Goal: Communication & Community: Answer question/provide support

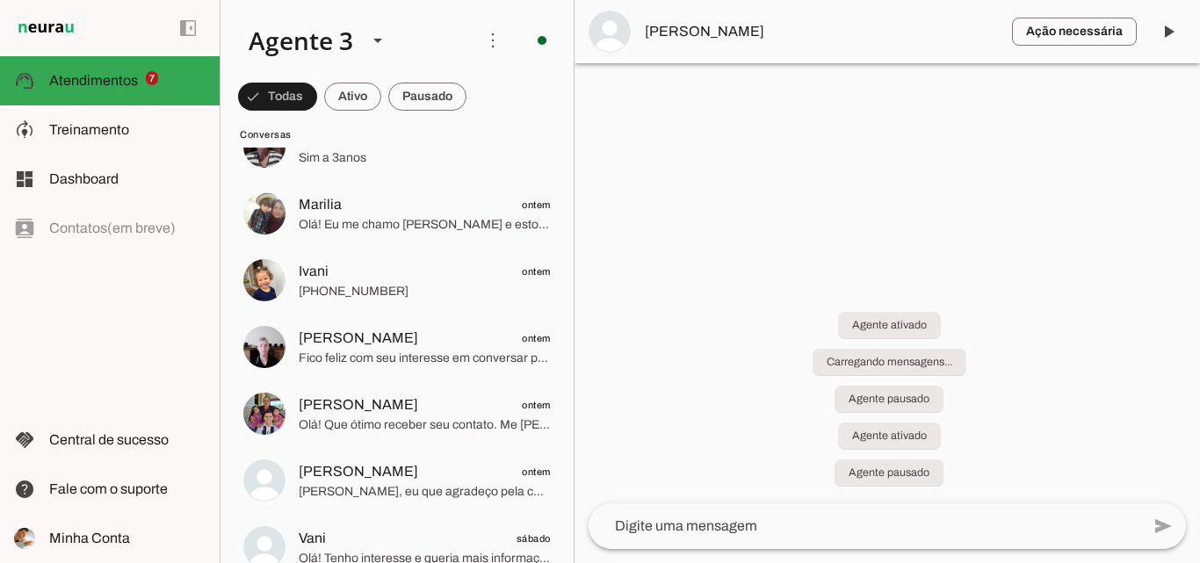
scroll to position [703, 0]
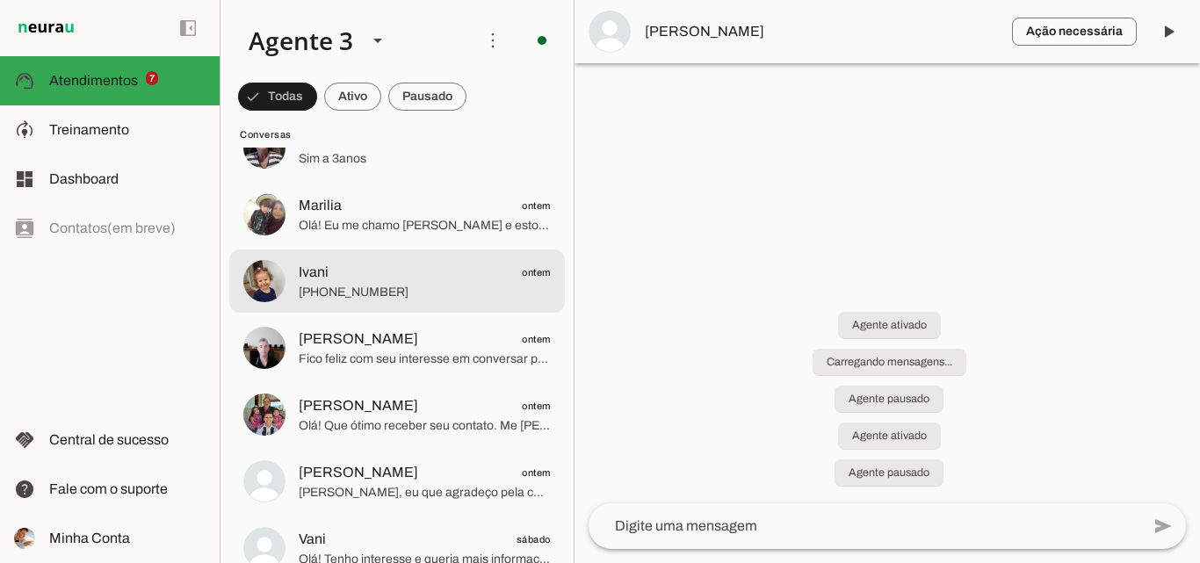
click at [406, 299] on span "[PHONE_NUMBER]" at bounding box center [425, 293] width 252 height 18
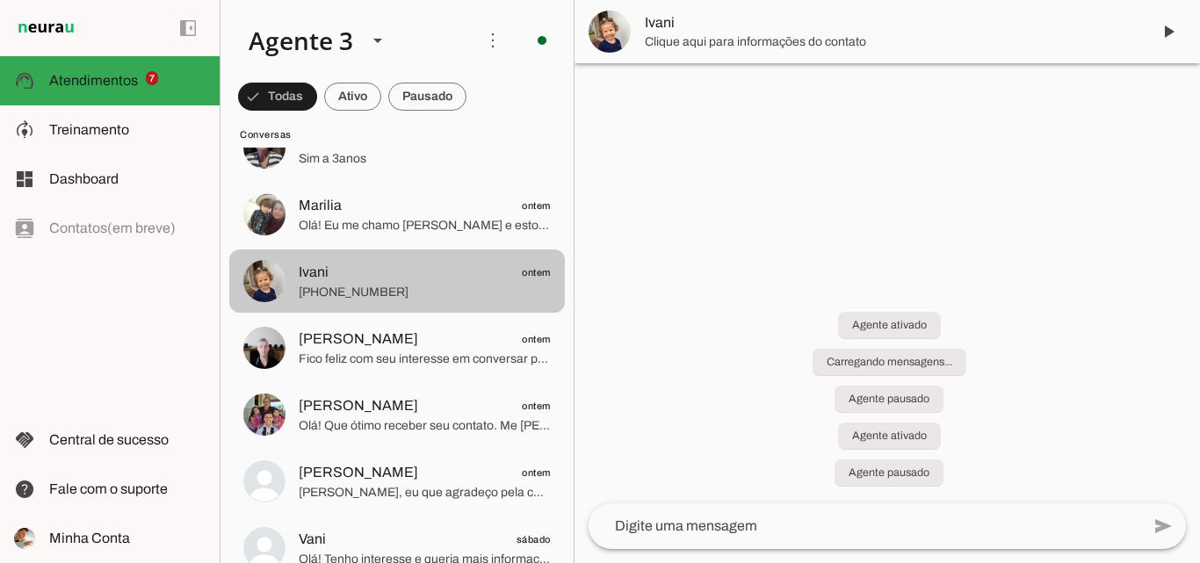
scroll to position [615, 0]
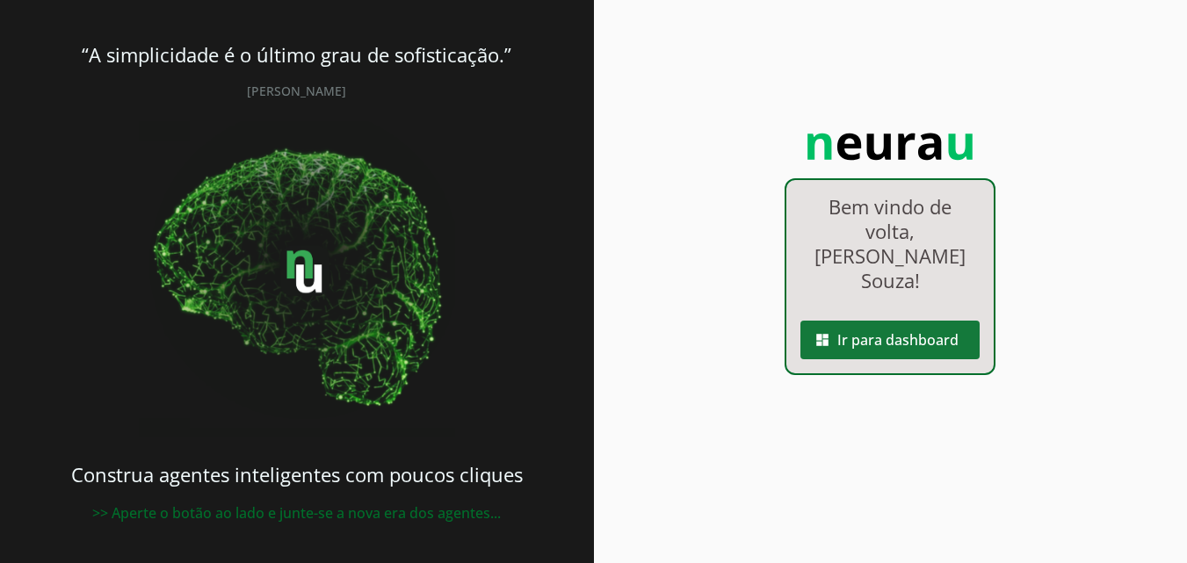
click at [936, 319] on span at bounding box center [889, 340] width 179 height 42
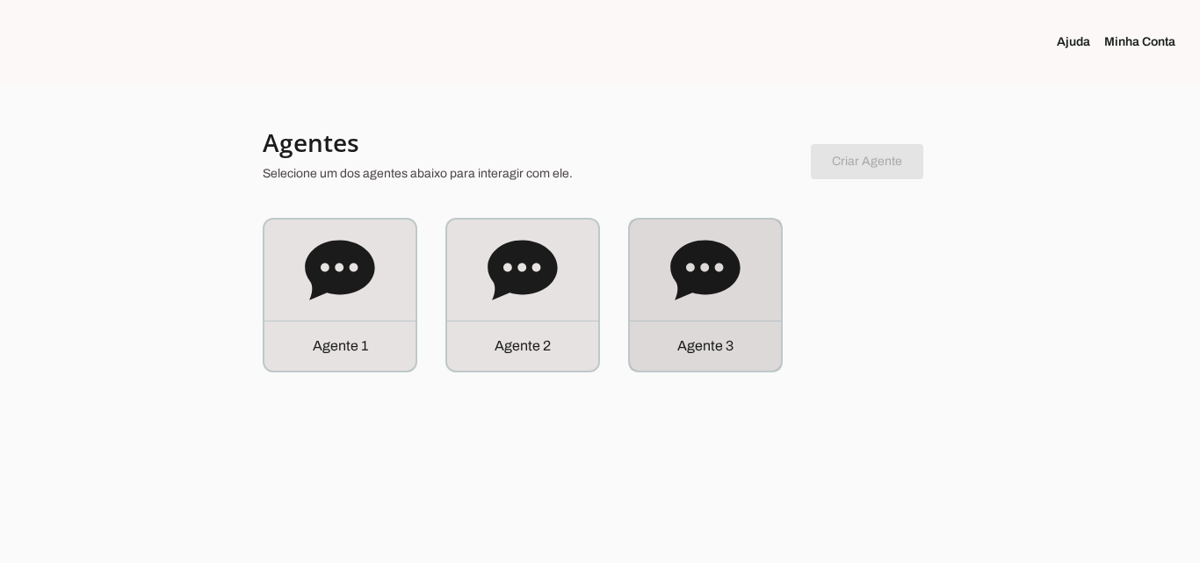
click at [766, 307] on div "Agente 3" at bounding box center [705, 295] width 151 height 151
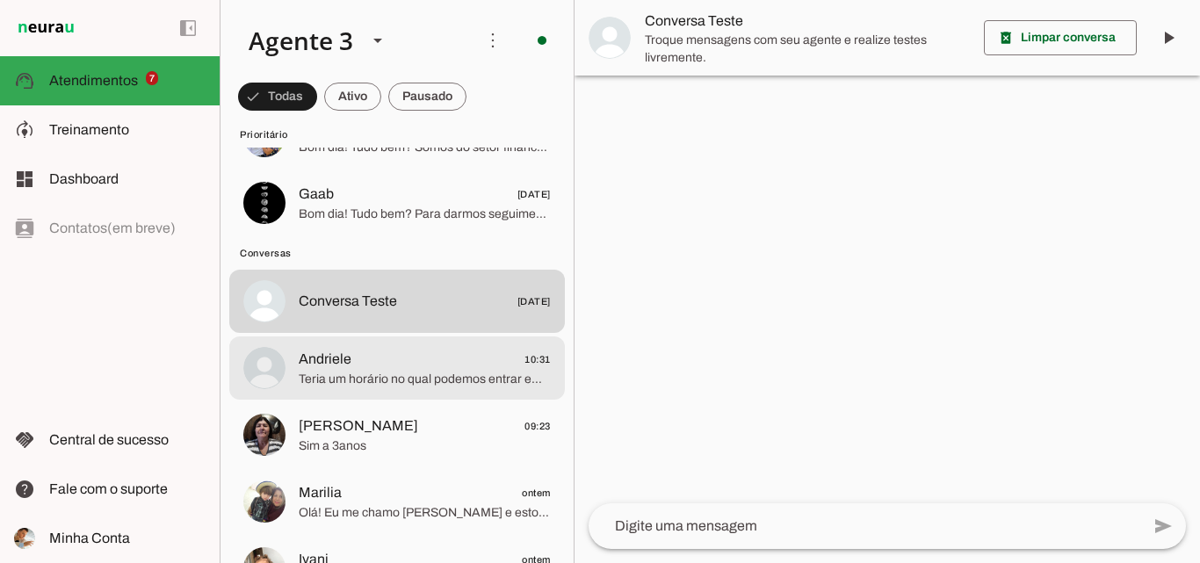
scroll to position [439, 0]
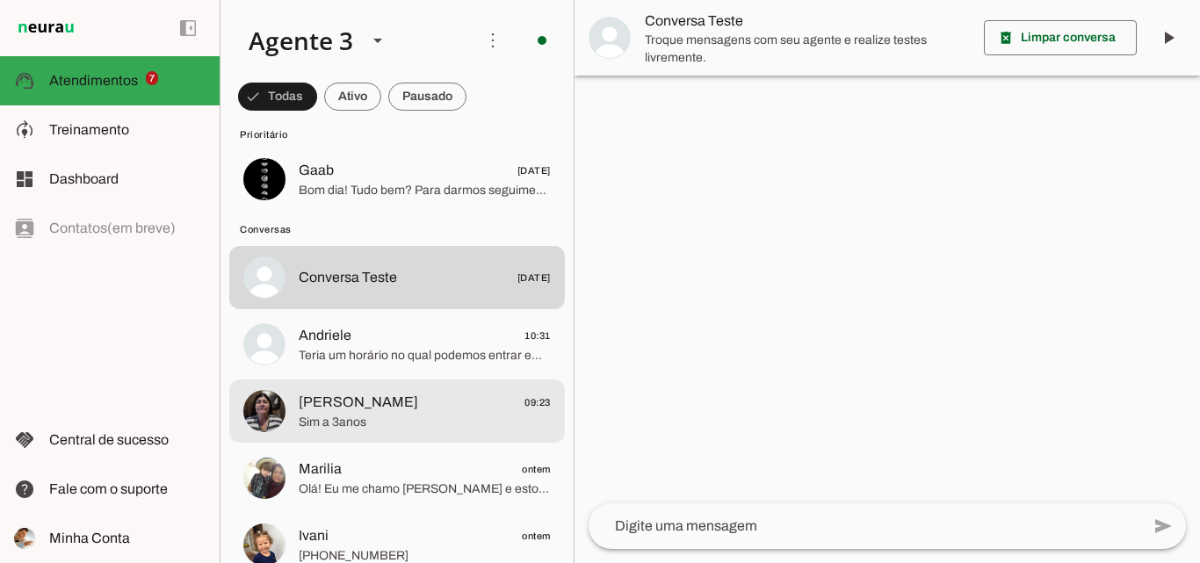
click at [464, 392] on span "[PERSON_NAME] 09:23" at bounding box center [425, 403] width 252 height 22
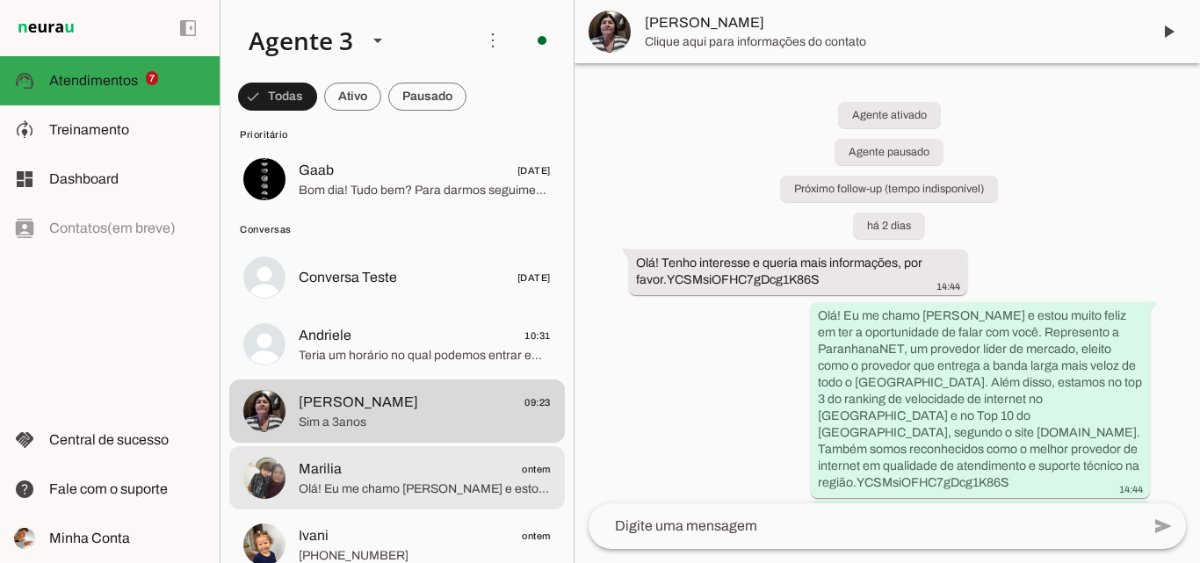
click at [503, 473] on span "Marilia ontem" at bounding box center [425, 470] width 252 height 22
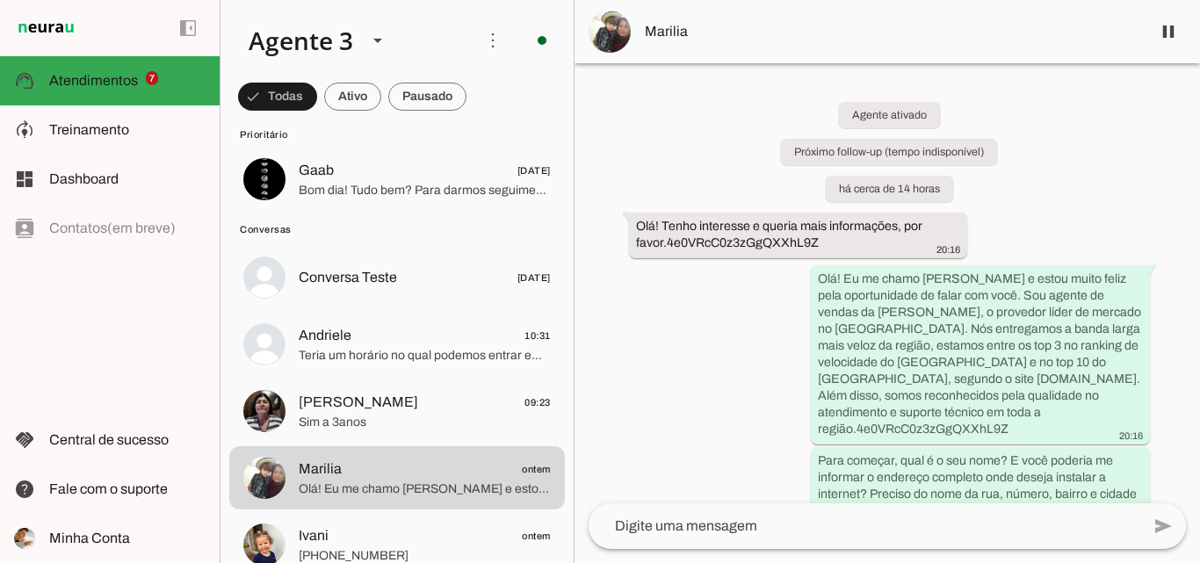
click at [758, 23] on span "Marilia" at bounding box center [891, 31] width 492 height 21
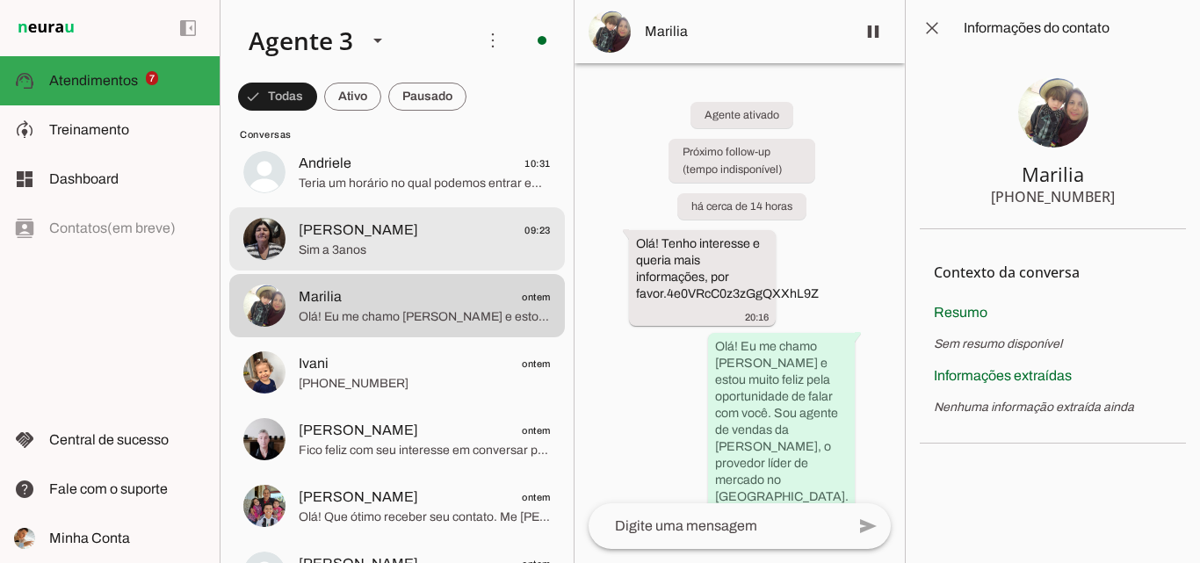
scroll to position [615, 0]
